Goal: Communication & Community: Participate in discussion

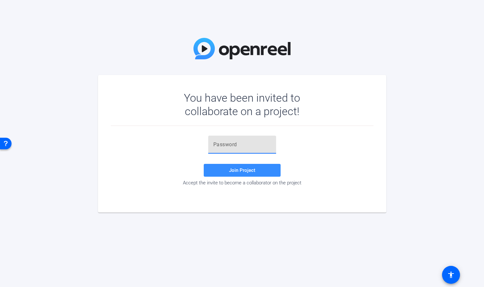
click at [237, 144] on input "text" at bounding box center [242, 145] width 58 height 8
paste input "HK_4!I"
type input "HK_4!I"
click at [246, 167] on span "Join Project" at bounding box center [242, 170] width 26 height 6
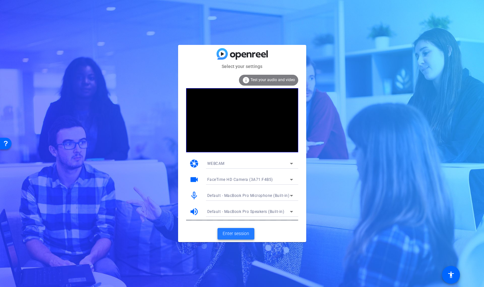
click at [240, 231] on span "Enter session" at bounding box center [236, 233] width 27 height 7
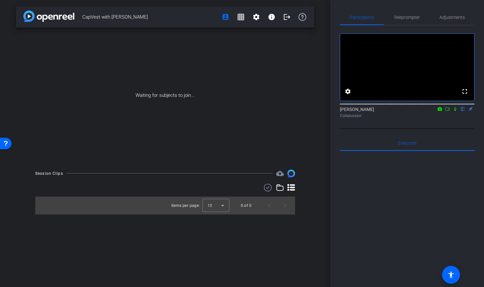
click at [454, 111] on icon at bounding box center [455, 109] width 3 height 4
click at [449, 111] on icon at bounding box center [447, 108] width 4 height 3
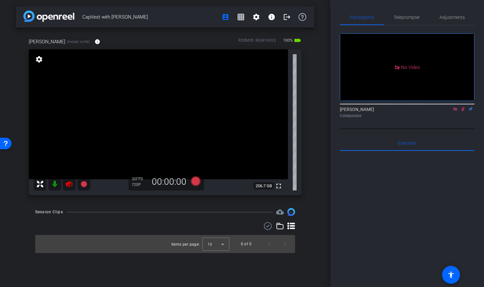
click at [463, 111] on icon at bounding box center [463, 109] width 4 height 4
click at [454, 111] on icon at bounding box center [455, 109] width 5 height 4
click at [70, 183] on icon at bounding box center [69, 184] width 8 height 8
click at [415, 20] on span "Teleprompter" at bounding box center [407, 17] width 26 height 4
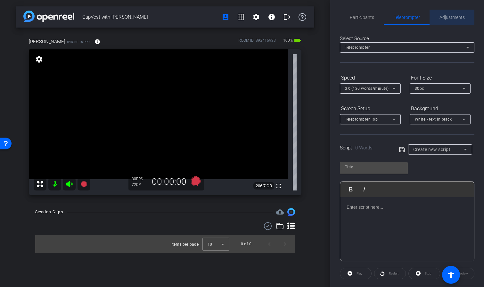
click at [445, 18] on span "Adjustments" at bounding box center [451, 17] width 25 height 4
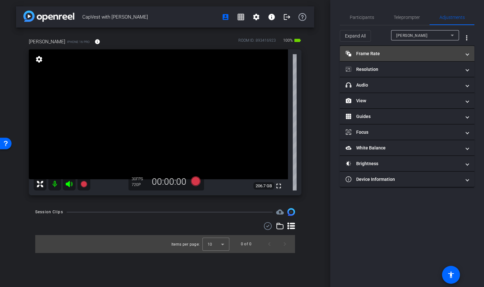
click at [468, 53] on span at bounding box center [467, 53] width 3 height 7
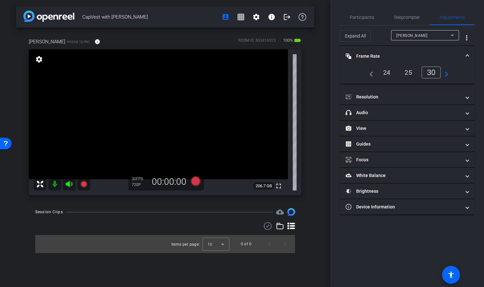
click at [408, 73] on div "25" at bounding box center [408, 72] width 17 height 11
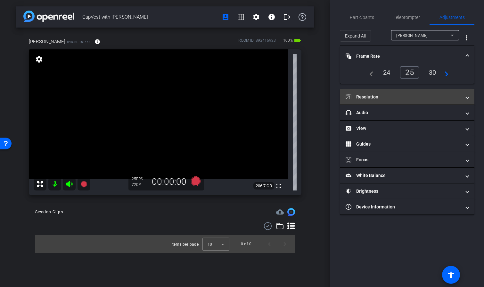
click at [464, 96] on span "Resolution" at bounding box center [406, 97] width 120 height 7
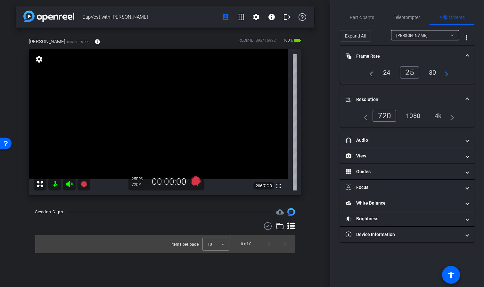
click at [438, 113] on div "4k" at bounding box center [438, 115] width 17 height 11
click at [357, 19] on span "Participants" at bounding box center [362, 17] width 24 height 4
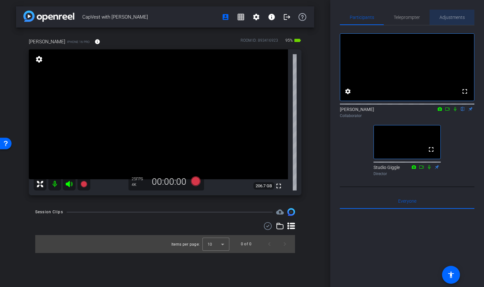
click at [451, 19] on span "Adjustments" at bounding box center [451, 17] width 25 height 4
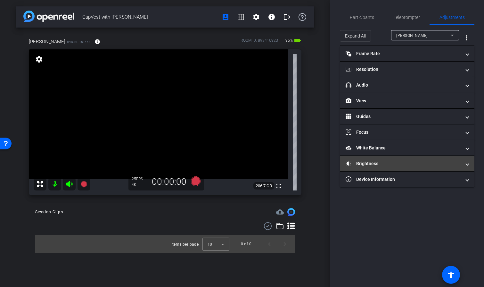
click at [466, 161] on span at bounding box center [467, 163] width 3 height 7
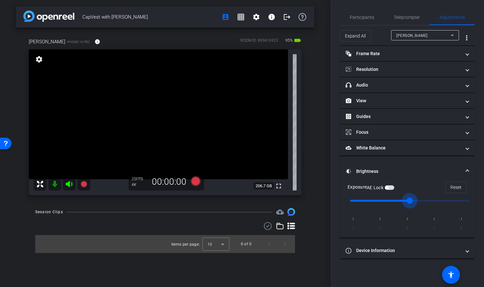
click at [396, 199] on input "range" at bounding box center [409, 200] width 133 height 14
click at [395, 199] on input "range" at bounding box center [409, 200] width 133 height 14
drag, startPoint x: 411, startPoint y: 198, endPoint x: 375, endPoint y: 200, distance: 35.3
type input "-1"
click at [375, 200] on input "range" at bounding box center [409, 200] width 133 height 14
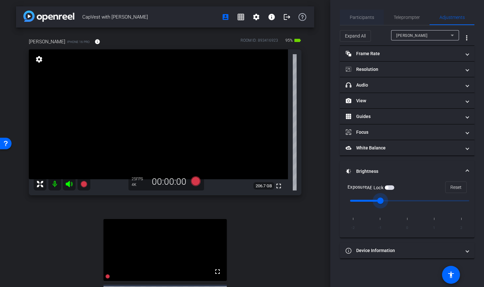
click at [363, 16] on span "Participants" at bounding box center [362, 17] width 24 height 4
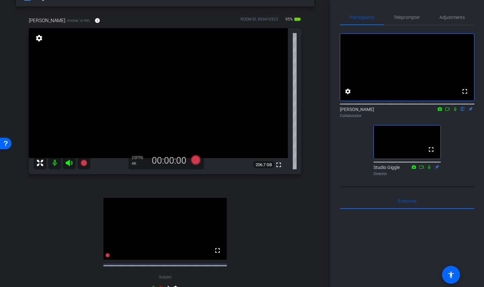
scroll to position [22, 0]
click at [453, 12] on span "Adjustments" at bounding box center [451, 17] width 25 height 15
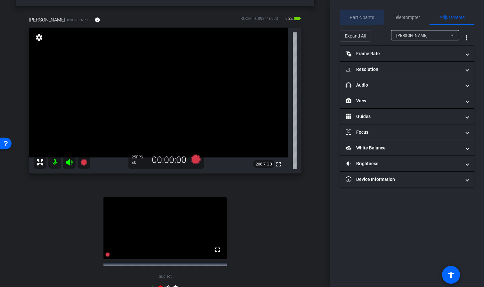
click at [360, 17] on span "Participants" at bounding box center [362, 17] width 24 height 4
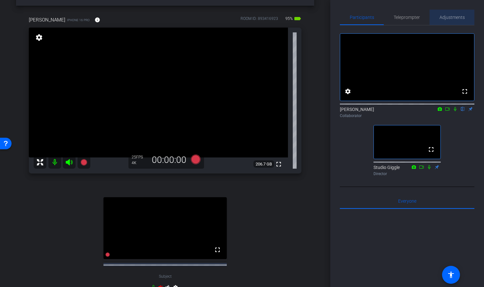
click at [452, 14] on span "Adjustments" at bounding box center [451, 17] width 25 height 15
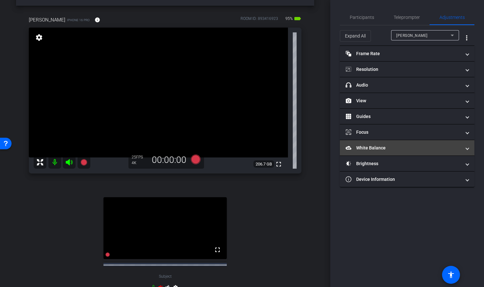
click at [353, 145] on mat-panel-title "White Balance White Balance" at bounding box center [403, 147] width 115 height 7
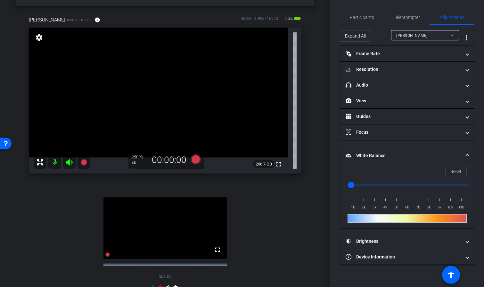
scroll to position [0, 0]
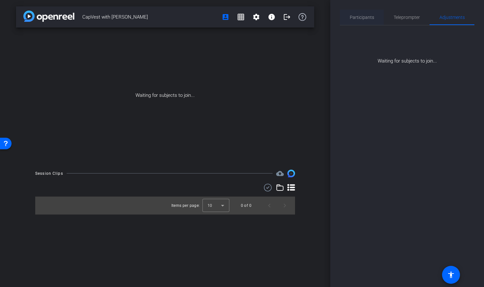
click at [356, 18] on span "Participants" at bounding box center [362, 17] width 24 height 4
